Goal: Information Seeking & Learning: Find specific page/section

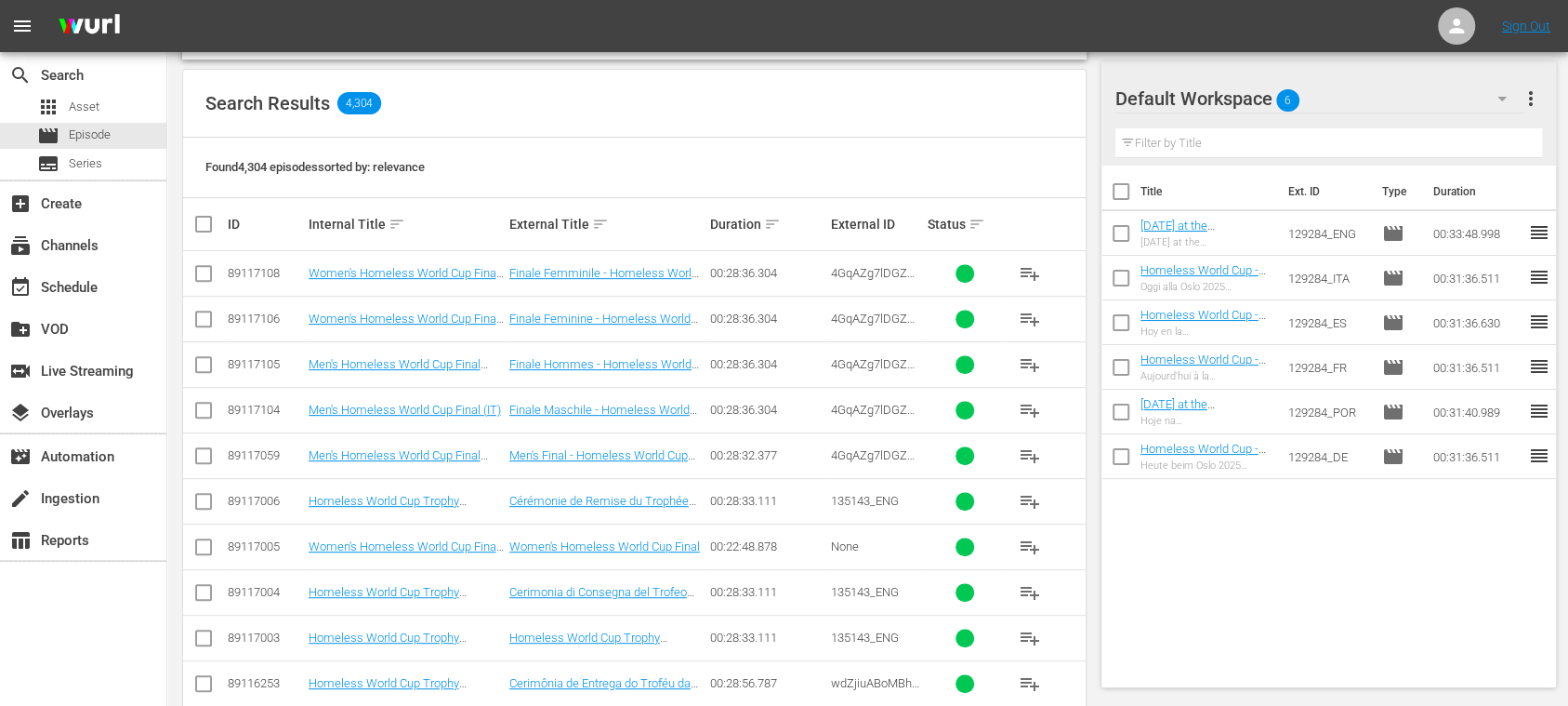
scroll to position [661, 0]
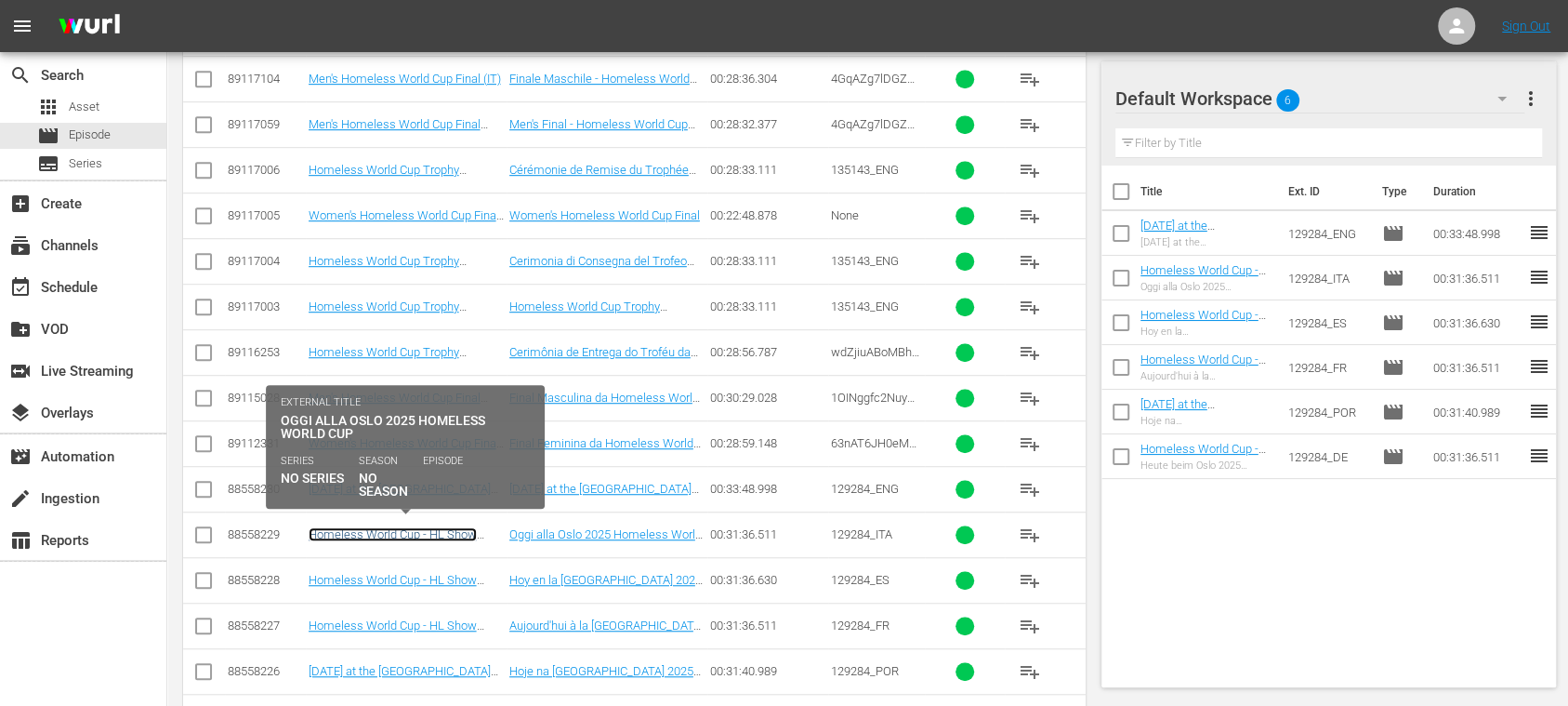
click at [453, 532] on link "Homeless World Cup - HL Show Playouts (IT)" at bounding box center [393, 540] width 169 height 27
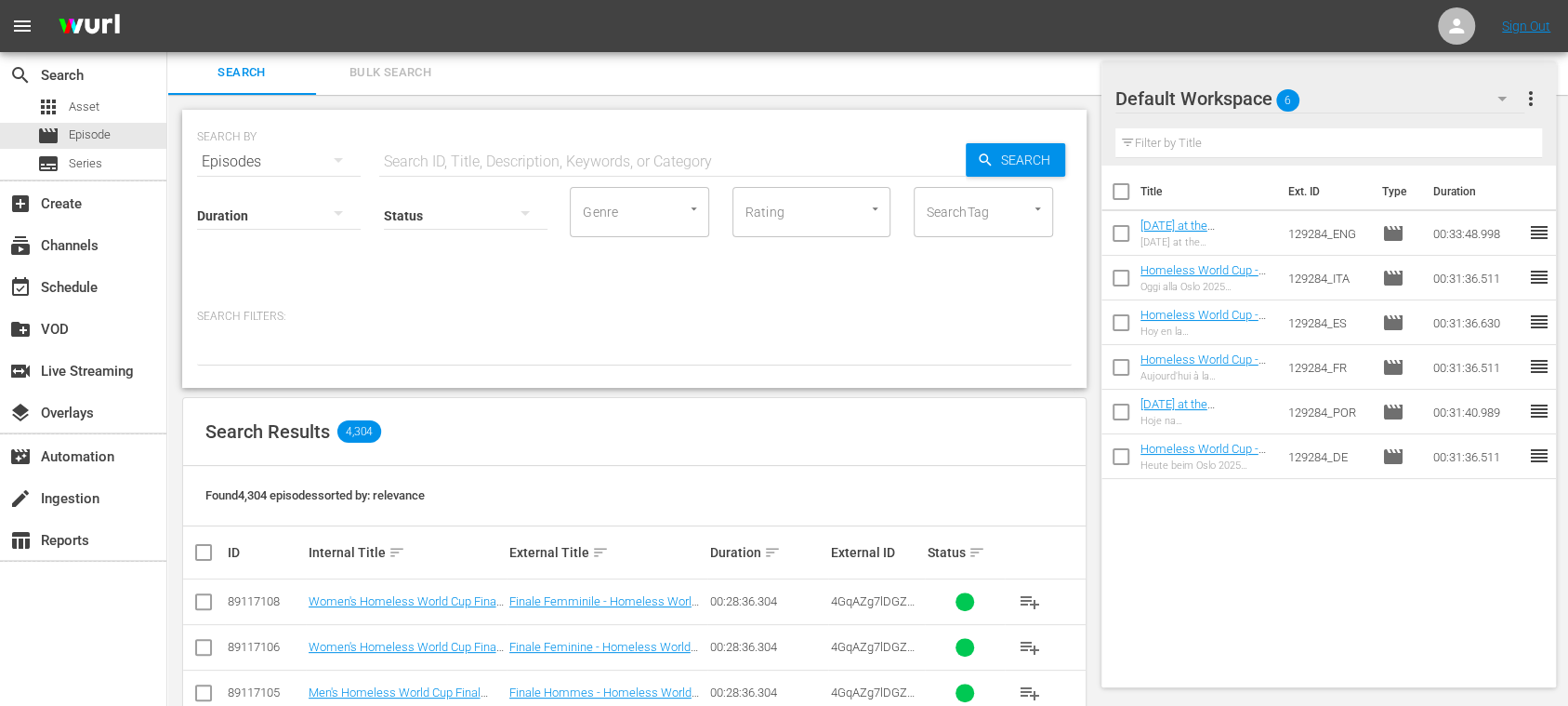
scroll to position [858, 0]
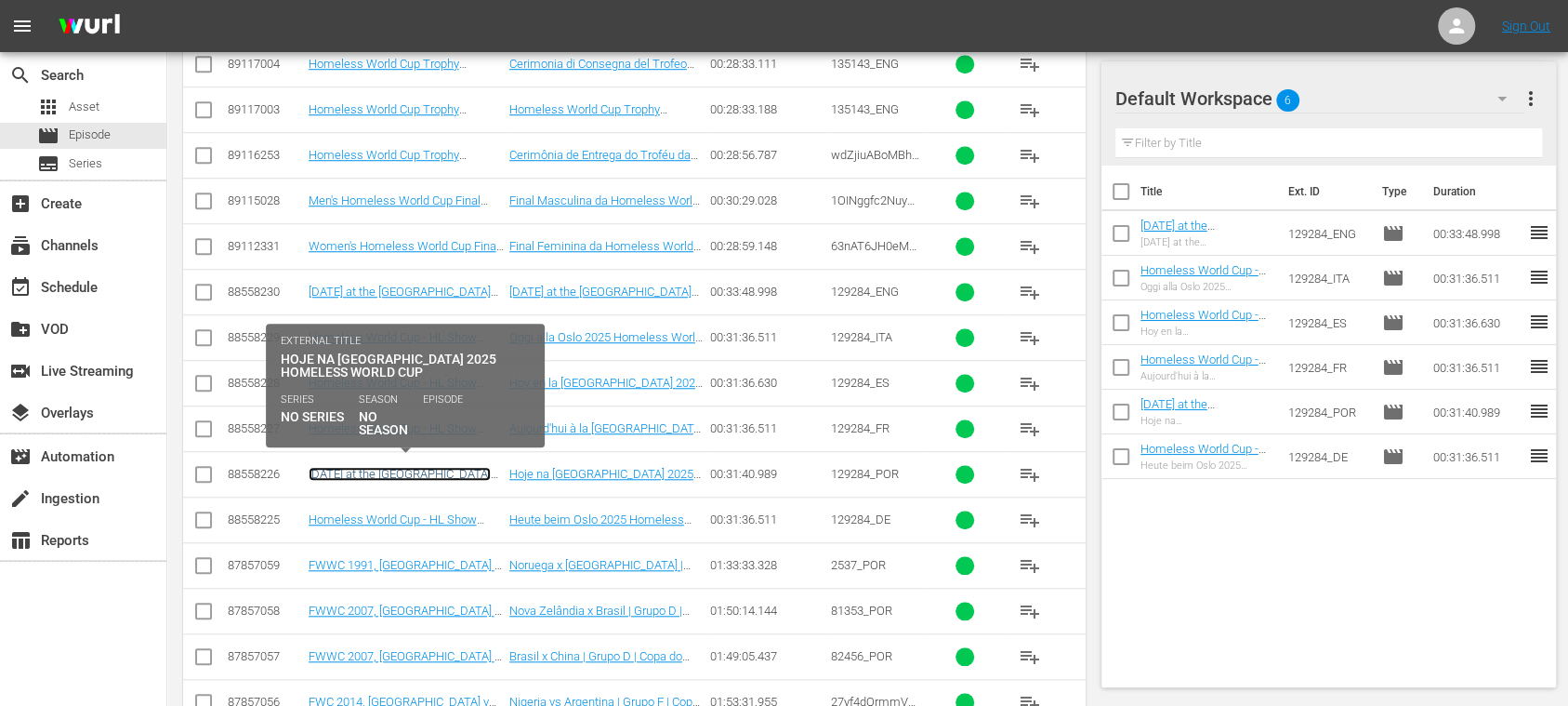
click at [442, 468] on link "[DATE] at the [GEOGRAPHIC_DATA] 2025 Homeless World Cup (PT)" at bounding box center [400, 480] width 182 height 27
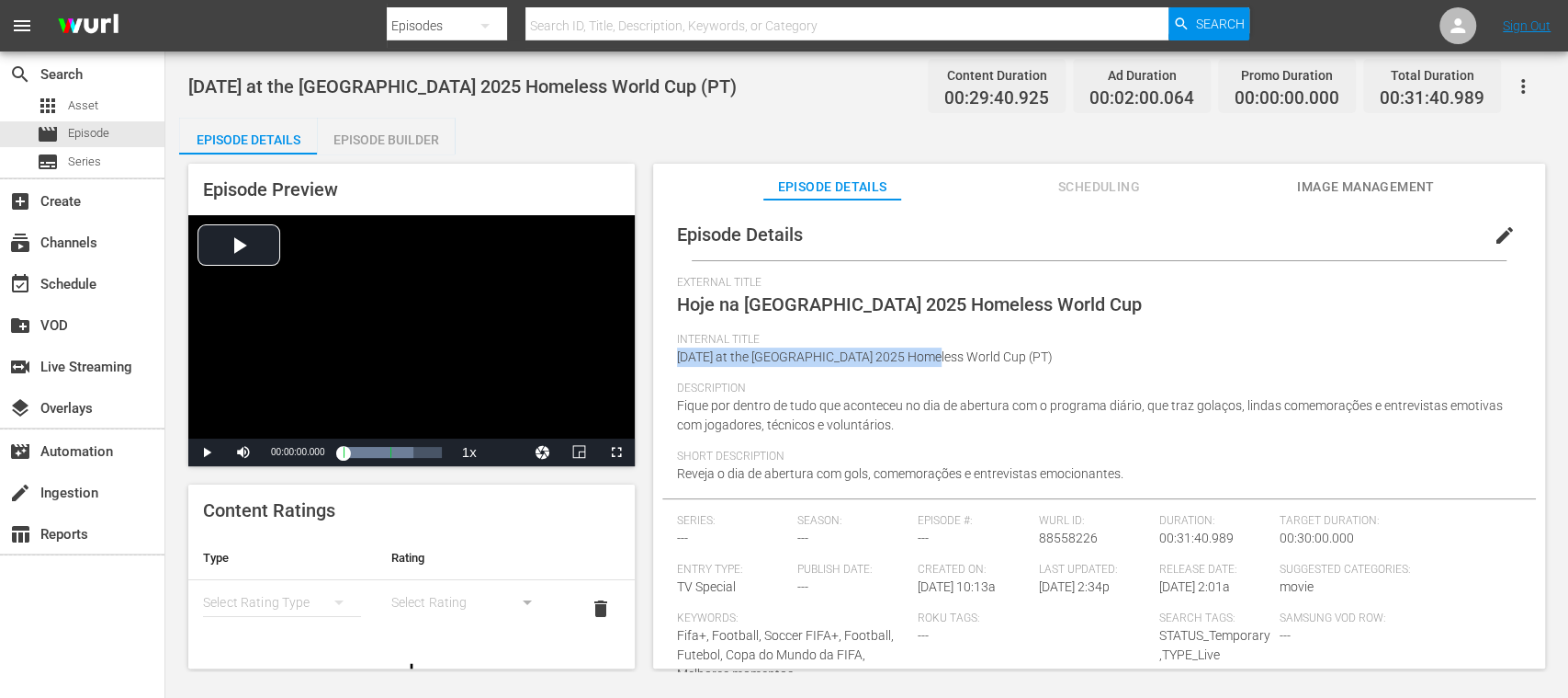
drag, startPoint x: 678, startPoint y: 359, endPoint x: 928, endPoint y: 359, distance: 250.0
click at [928, 359] on span "[DATE] at the [GEOGRAPHIC_DATA] 2025 Homeless World Cup (PT)" at bounding box center [865, 357] width 376 height 15
click at [100, 136] on span "Episode" at bounding box center [89, 133] width 41 height 19
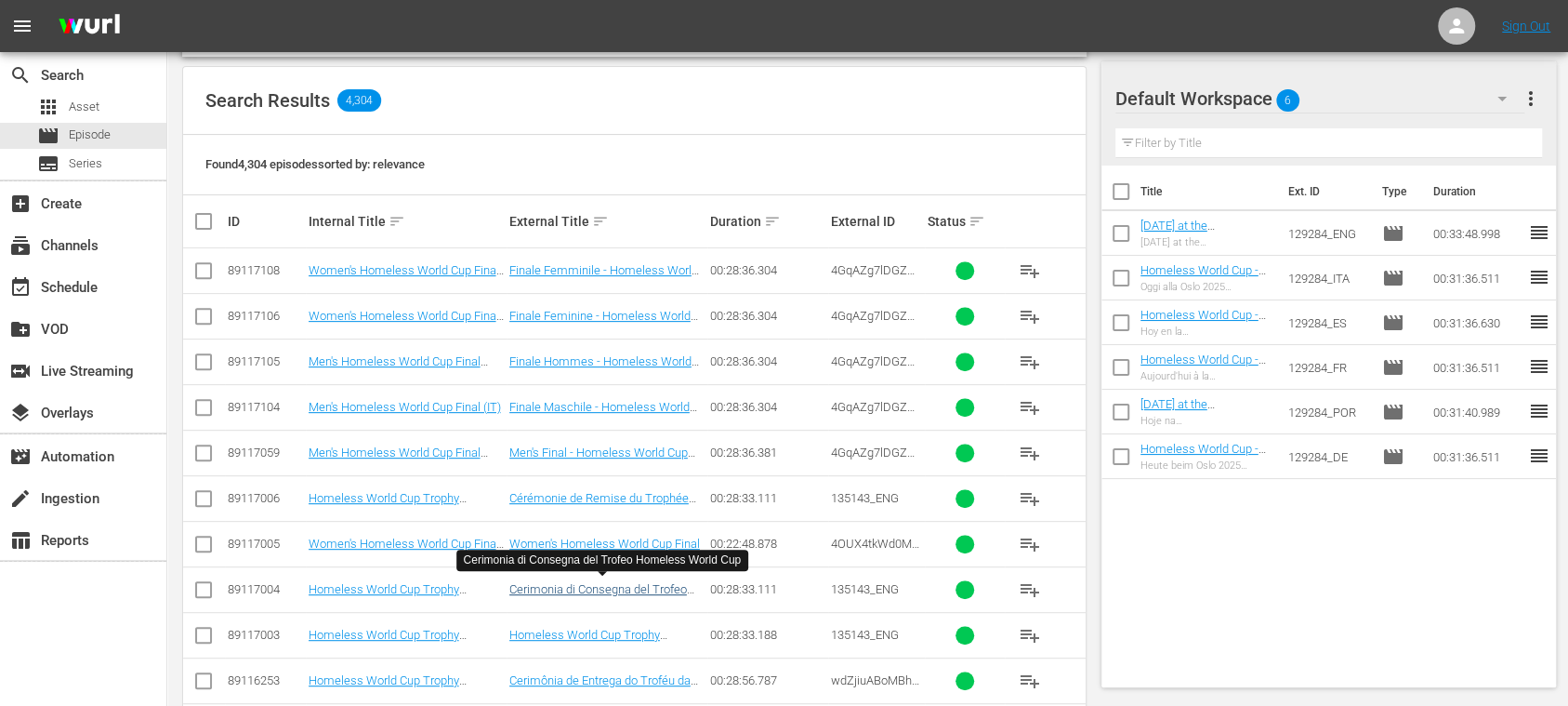
scroll to position [663, 0]
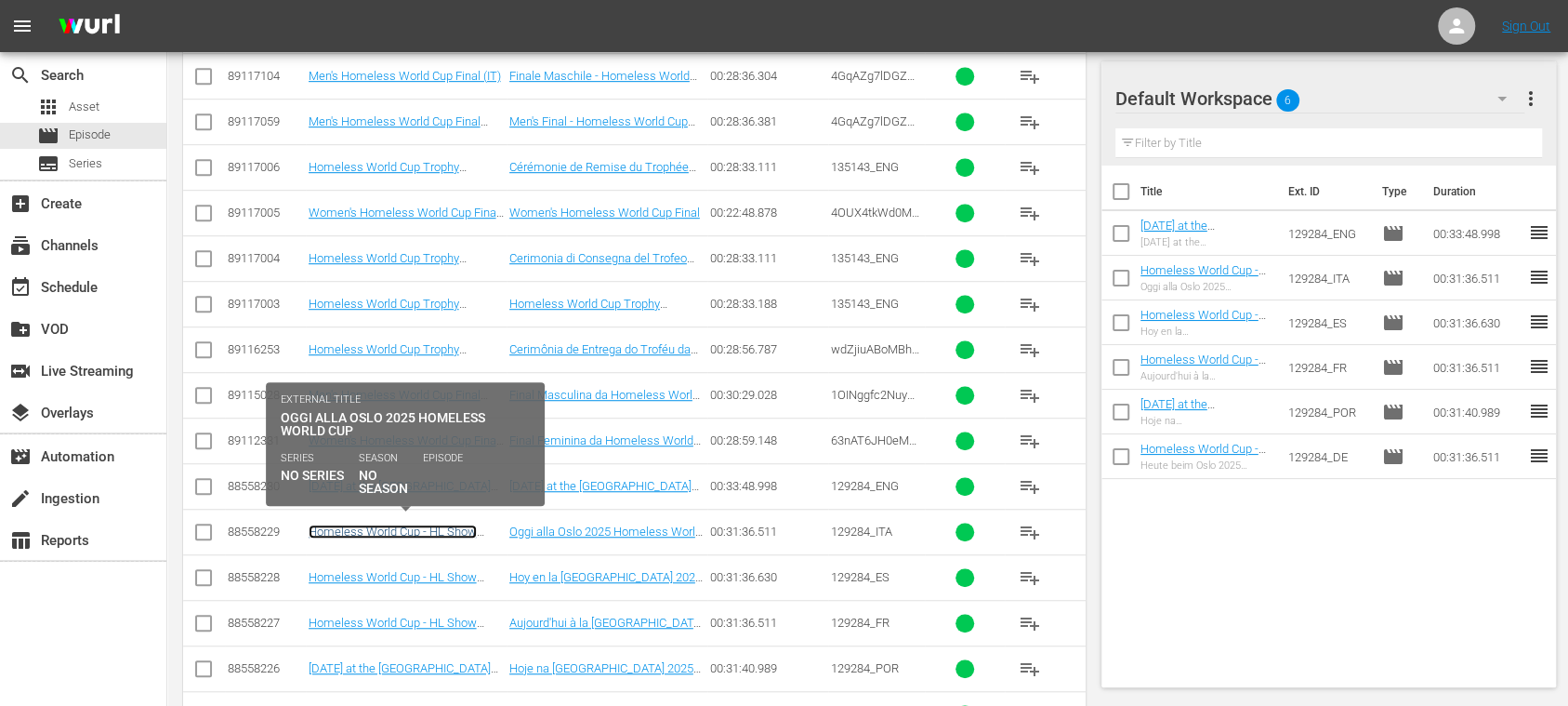
click at [441, 525] on link "Homeless World Cup - HL Show Playouts (IT)" at bounding box center [393, 537] width 169 height 27
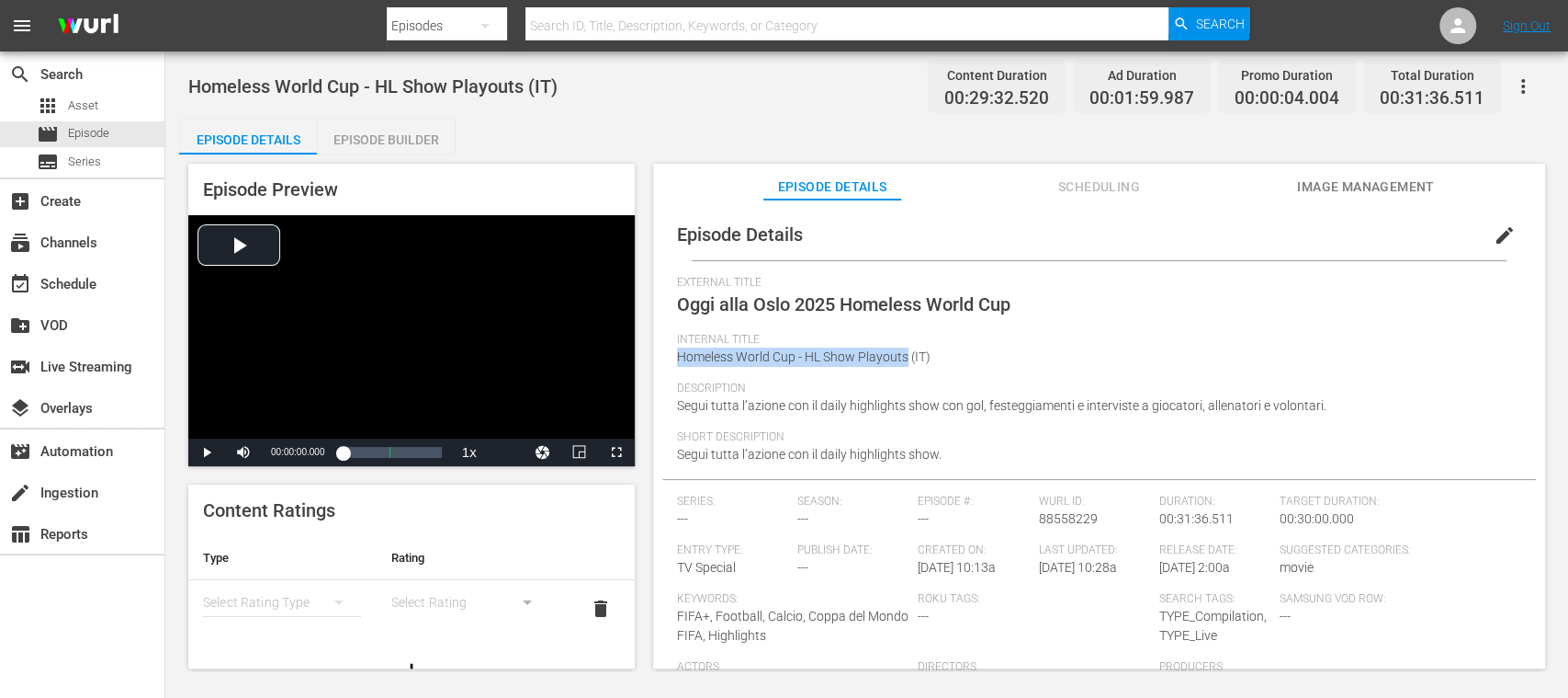
drag, startPoint x: 677, startPoint y: 361, endPoint x: 907, endPoint y: 358, distance: 230.0
click at [907, 358] on span "Homeless World Cup - HL Show Playouts (IT)" at bounding box center [804, 357] width 254 height 15
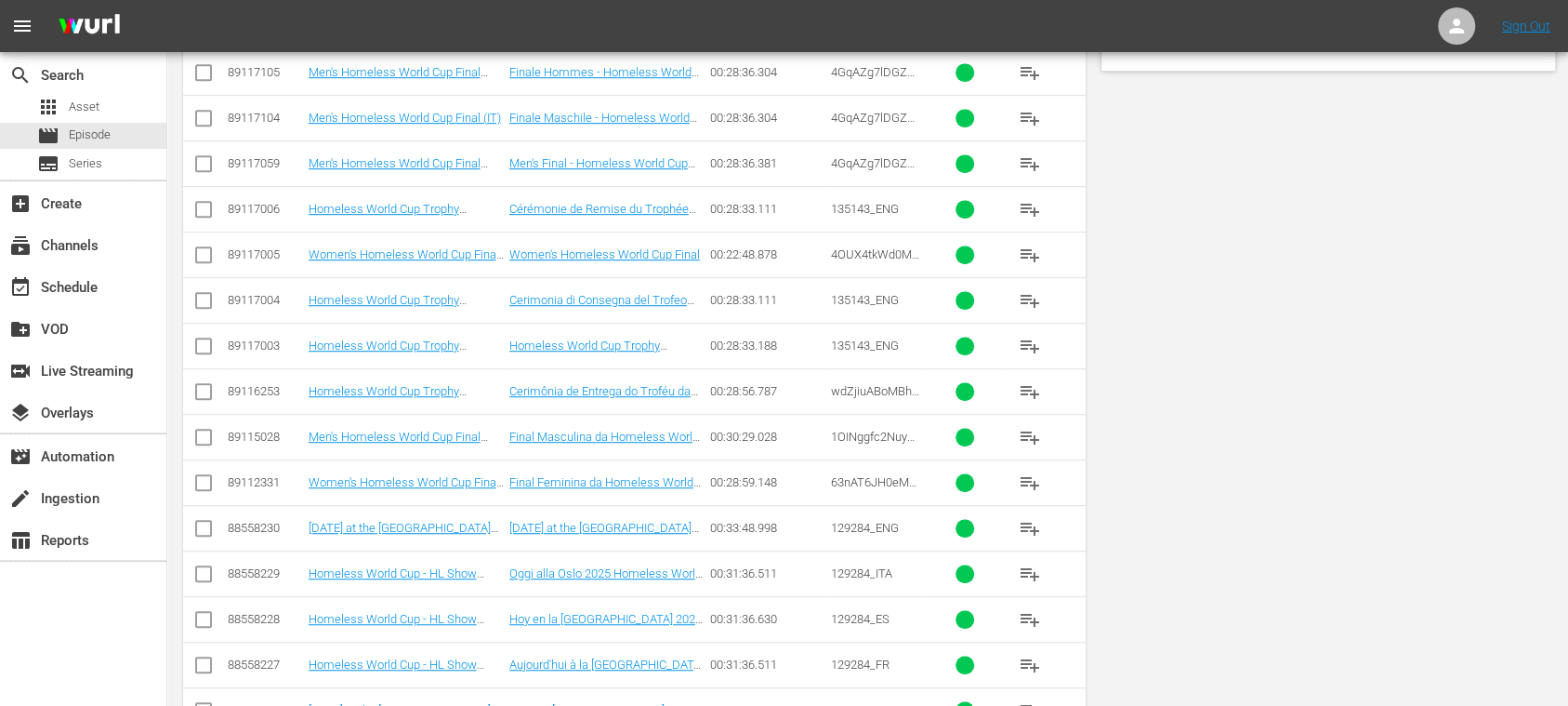
scroll to position [663, 0]
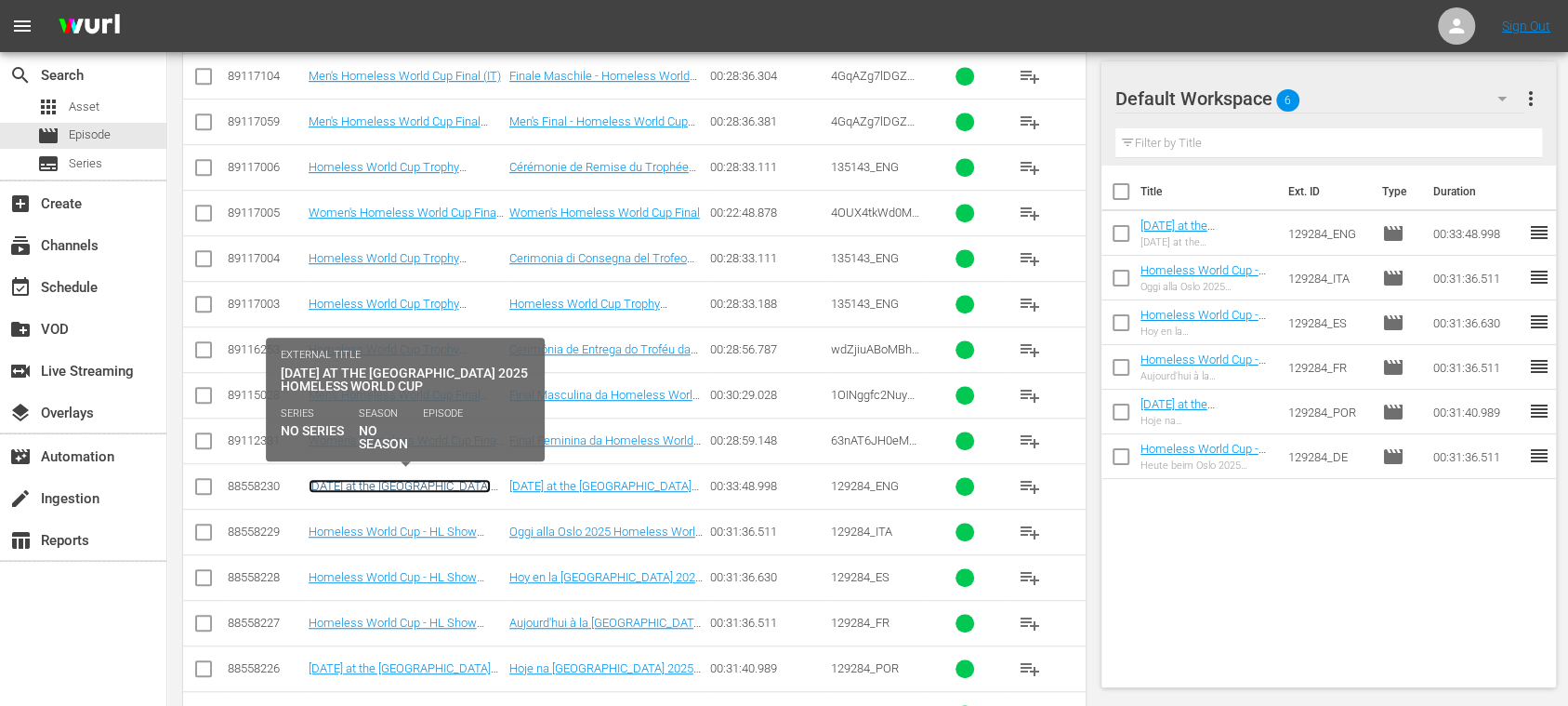
click at [458, 480] on link "[DATE] at the [GEOGRAPHIC_DATA] 2025 Homeless World Cup (EN)" at bounding box center [400, 492] width 182 height 27
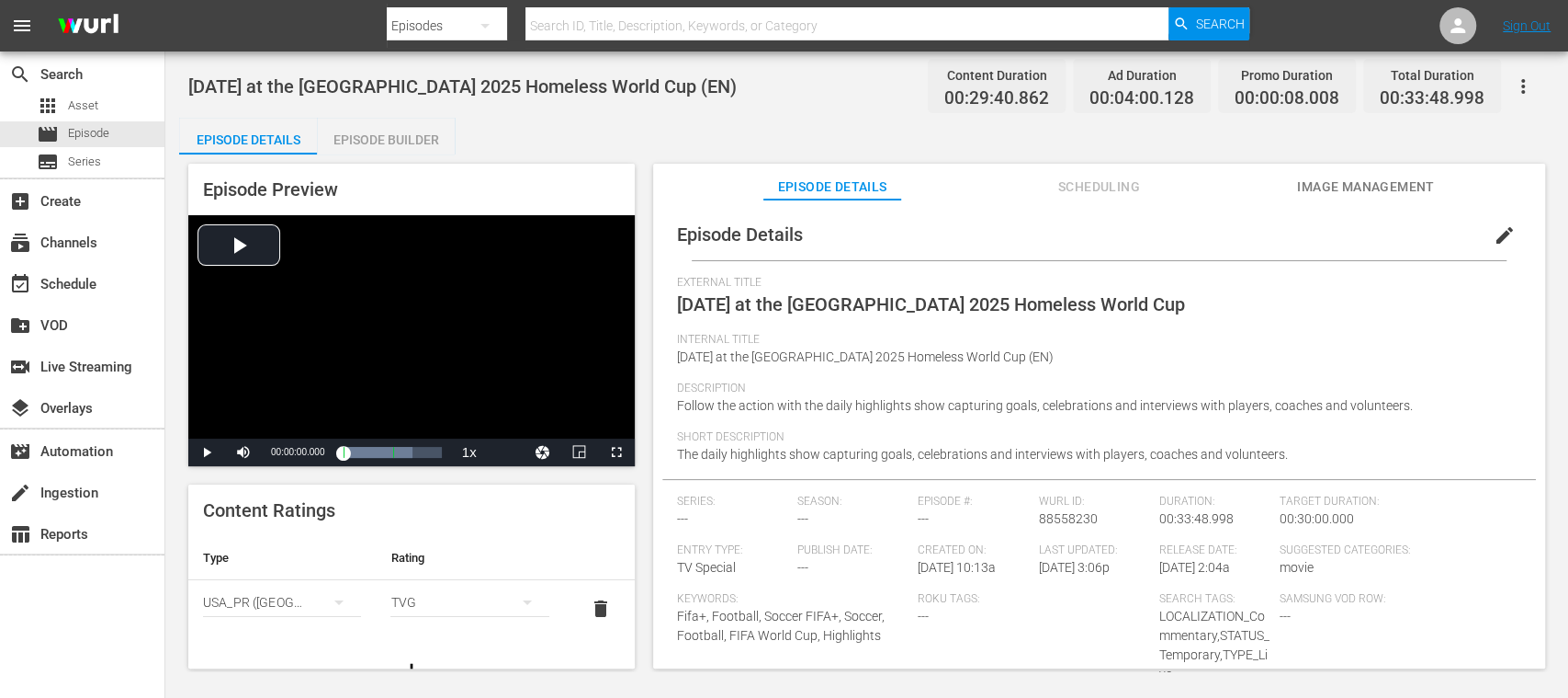
drag, startPoint x: 926, startPoint y: 353, endPoint x: 678, endPoint y: 355, distance: 248.0
click at [684, 353] on span "[DATE] at the [GEOGRAPHIC_DATA] 2025 Homeless World Cup (EN)" at bounding box center [865, 357] width 377 height 15
drag, startPoint x: 675, startPoint y: 355, endPoint x: 927, endPoint y: 364, distance: 252.2
click at [927, 364] on div "Episode Details edit External Title [DATE] at the Oslo 2025 Homeless World Cup …" at bounding box center [1099, 548] width 874 height 678
copy span "[DATE] at the [GEOGRAPHIC_DATA] 2025 Homeless World Cup"
